Goal: Check status

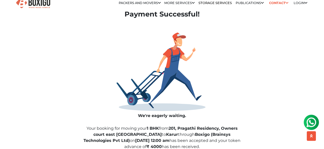
scroll to position [7, 0]
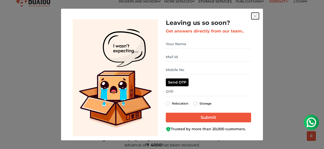
click at [255, 17] on img "get free quote dialog" at bounding box center [255, 16] width 5 height 5
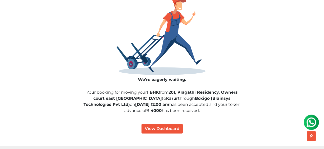
scroll to position [42, 0]
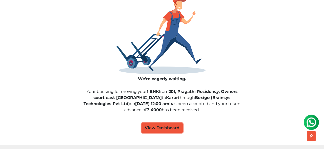
click at [152, 128] on button "View Dashboard" at bounding box center [162, 128] width 41 height 10
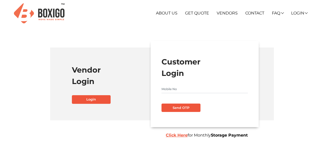
click at [170, 89] on input "text" at bounding box center [205, 89] width 86 height 8
type input "9080485177"
click at [162, 103] on button "Send OTP" at bounding box center [181, 107] width 39 height 9
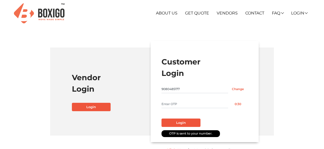
click at [176, 104] on input "text" at bounding box center [195, 104] width 67 height 8
type input "4505"
click at [162, 118] on button "Login" at bounding box center [181, 122] width 39 height 9
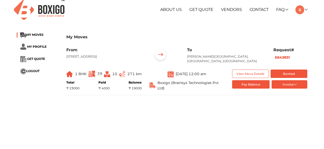
scroll to position [4, 0]
click at [255, 78] on button "View Move Details" at bounding box center [250, 73] width 37 height 8
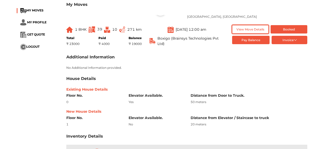
scroll to position [21, 0]
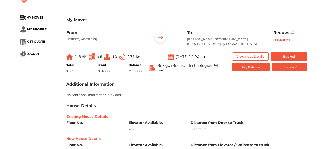
click at [70, 73] on div "₹ 23000" at bounding box center [72, 71] width 13 height 5
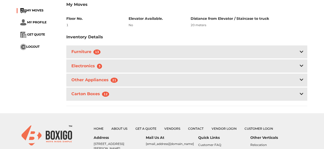
scroll to position [147, 0]
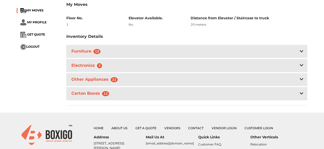
click at [157, 54] on div "Furniture 13" at bounding box center [186, 51] width 241 height 13
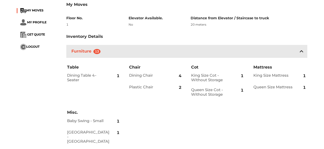
click at [157, 54] on div "Furniture 13" at bounding box center [186, 51] width 241 height 13
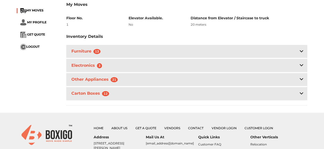
click at [156, 72] on div "Electronics 3" at bounding box center [186, 65] width 241 height 13
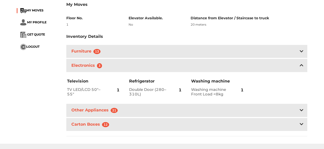
click at [156, 72] on div "Electronics 3" at bounding box center [186, 65] width 241 height 13
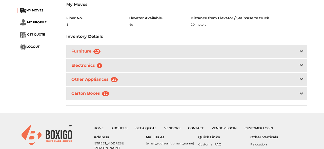
click at [158, 85] on div "Other Appliances 21" at bounding box center [186, 79] width 241 height 13
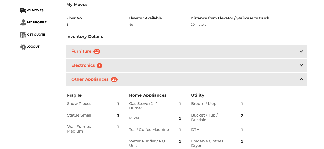
click at [158, 85] on div "Other Appliances 21" at bounding box center [186, 79] width 241 height 13
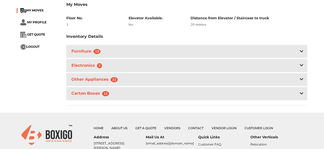
click at [161, 98] on div "Carton Boxes 12" at bounding box center [186, 93] width 241 height 13
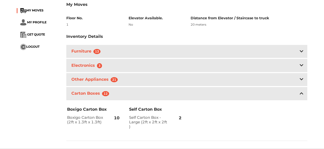
click at [161, 98] on div "Carton Boxes 12" at bounding box center [186, 93] width 241 height 13
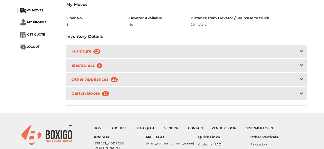
click at [161, 98] on div "Carton Boxes 12" at bounding box center [186, 93] width 241 height 13
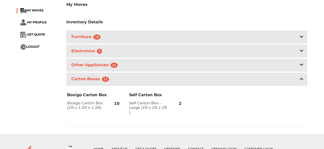
scroll to position [162, 0]
click at [156, 84] on div "Carton Boxes 12" at bounding box center [186, 78] width 241 height 13
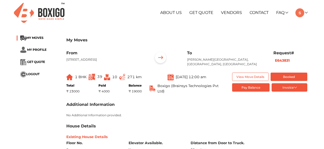
scroll to position [0, 0]
